Goal: Find specific page/section

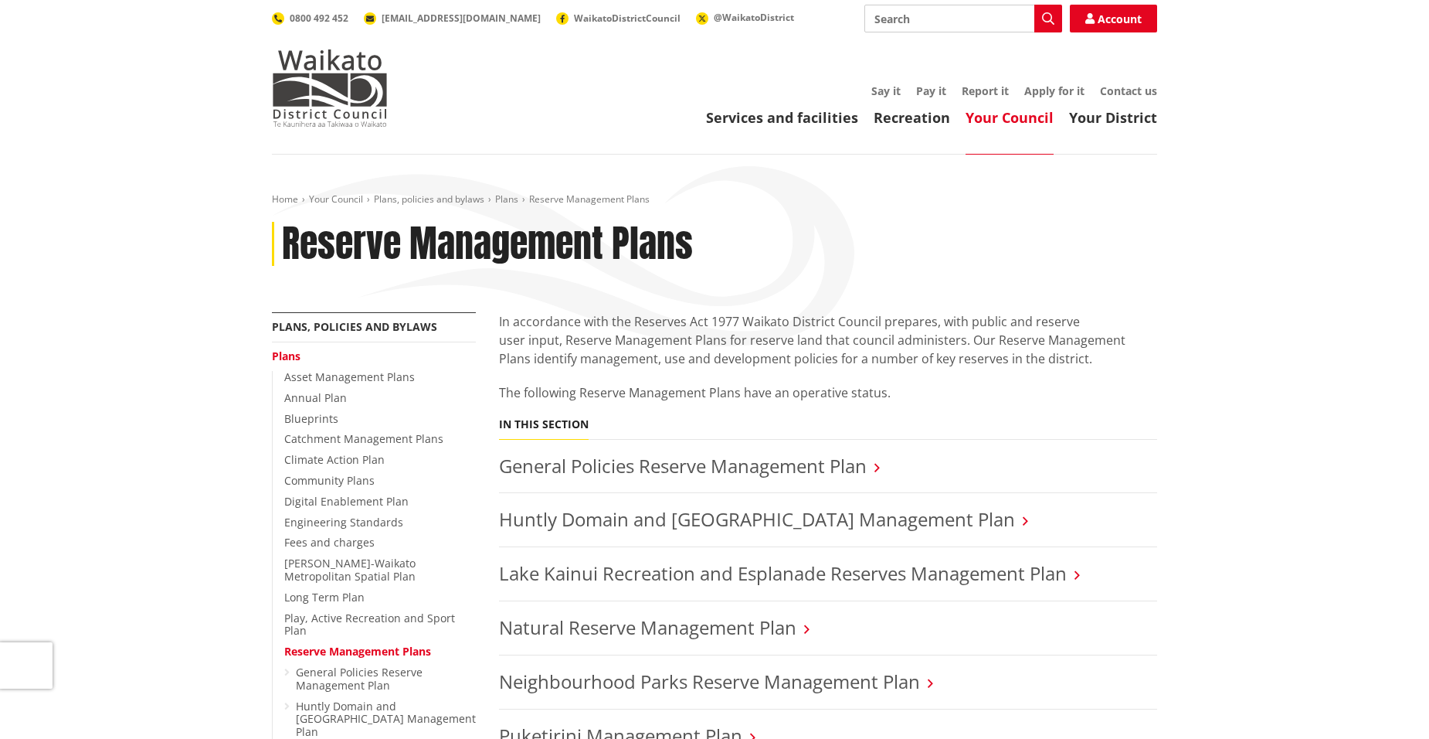
click at [976, 121] on link "Your Council" at bounding box center [1010, 117] width 88 height 19
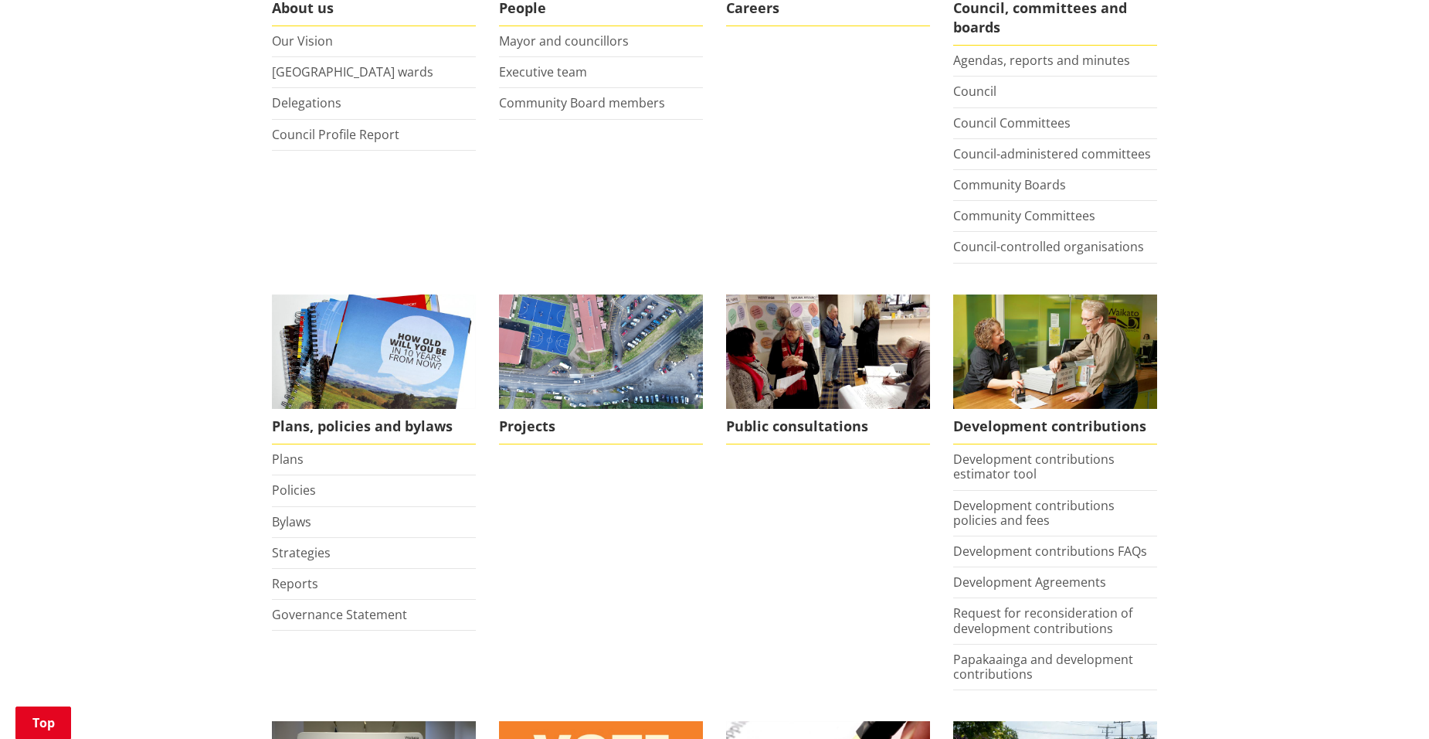
scroll to position [464, 0]
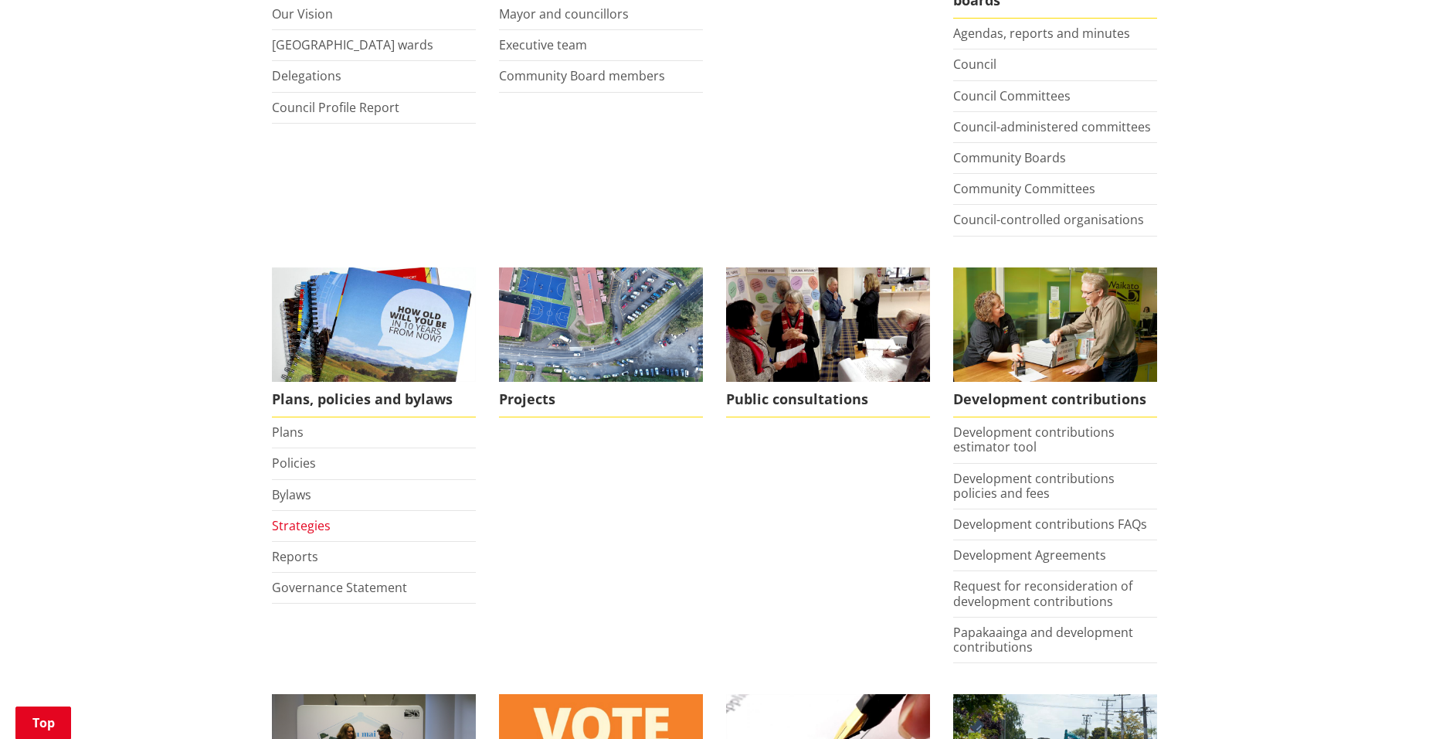
click at [290, 518] on link "Strategies" at bounding box center [301, 525] width 59 height 17
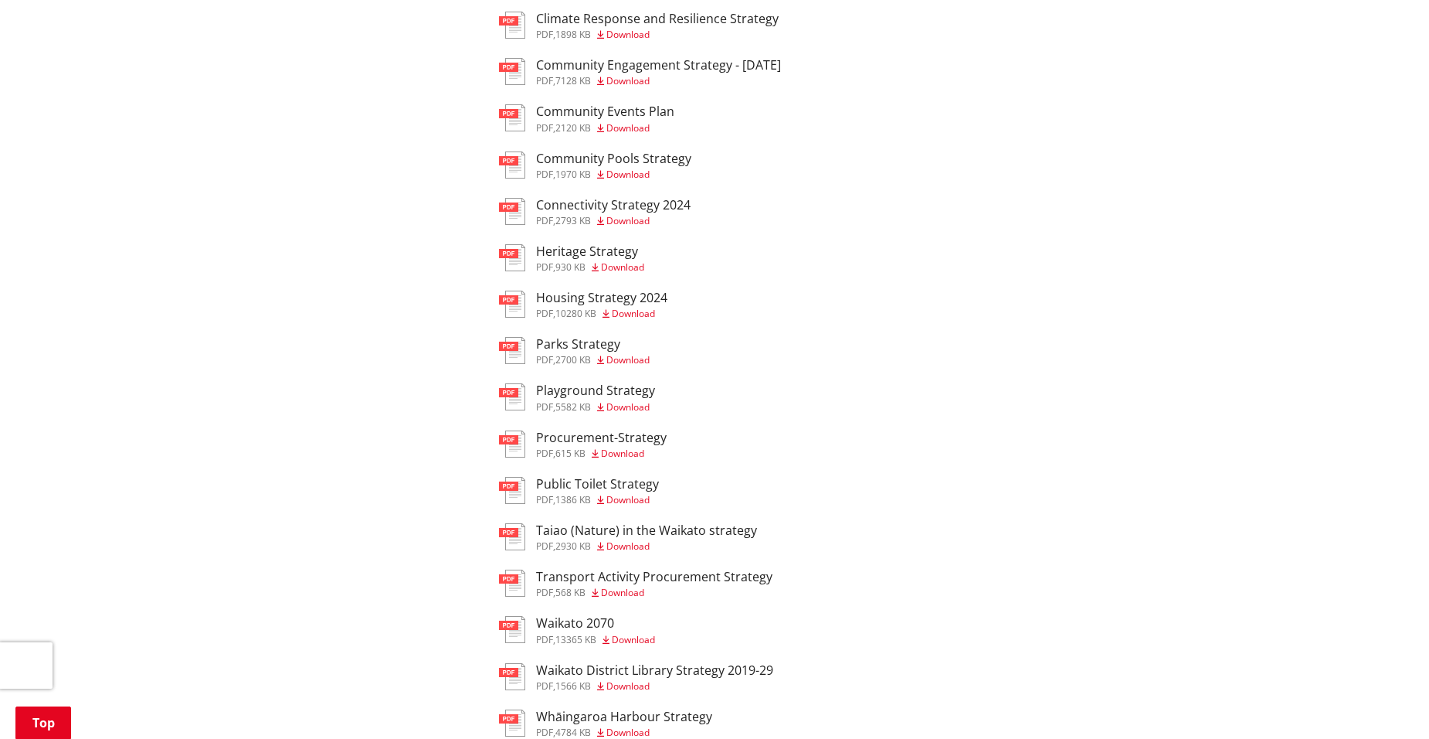
scroll to position [386, 0]
